Goal: Information Seeking & Learning: Learn about a topic

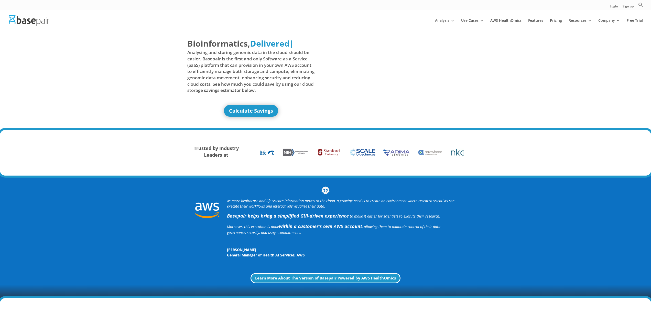
click at [251, 73] on span "Analysing and storing genomic data in the cloud should be easier. Basepair is t…" at bounding box center [250, 71] width 127 height 44
click at [33, 23] on img at bounding box center [29, 20] width 41 height 11
click at [259, 107] on link "Calculate Savings" at bounding box center [251, 111] width 58 height 12
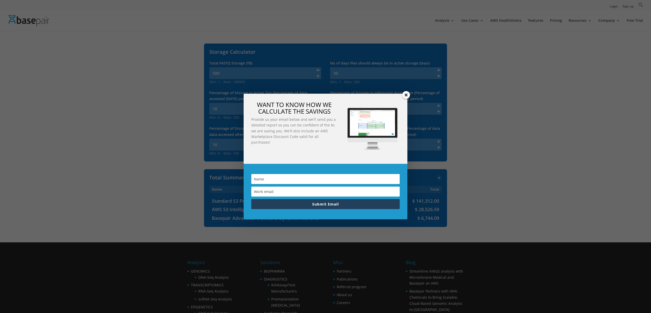
click at [149, 36] on div "WANT TO KNOW HOW WE CALCULATE THE SAVINGS Provide us your email below and we'll…" at bounding box center [325, 156] width 651 height 313
click at [406, 97] on span at bounding box center [406, 95] width 8 height 8
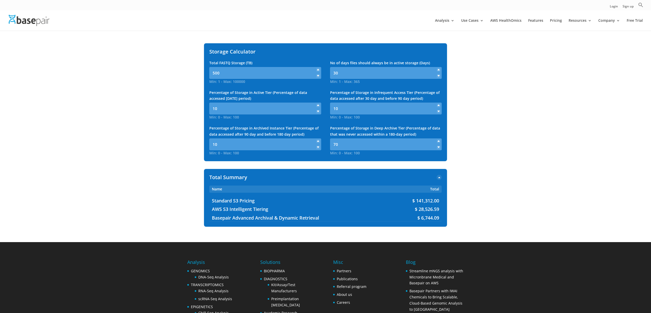
click at [449, 18] on div at bounding box center [333, 20] width 651 height 20
click at [522, 44] on link "DNA-Seq Analysis" at bounding box center [526, 42] width 51 height 10
